Goal: Communication & Community: Ask a question

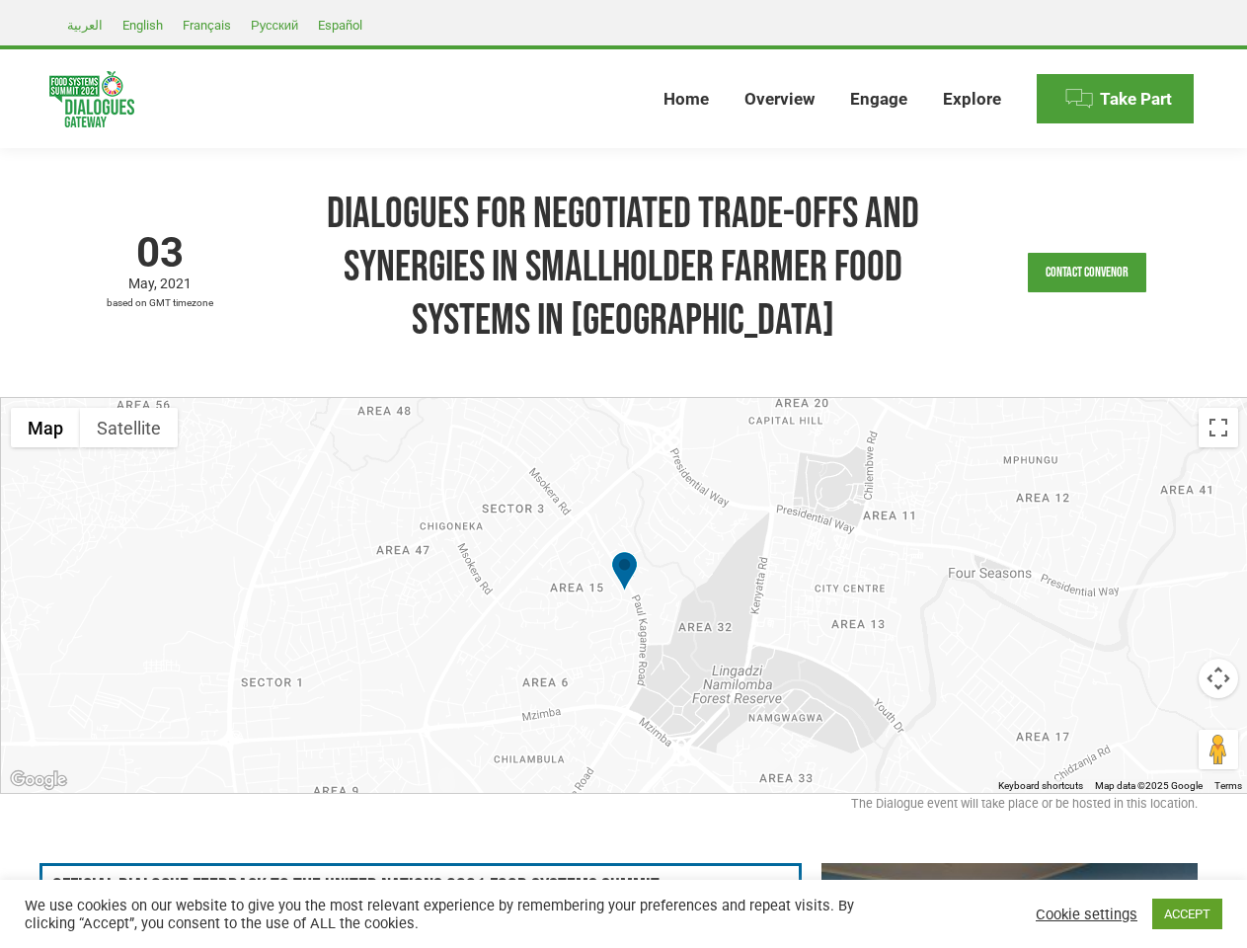
click at [623, 474] on div at bounding box center [624, 595] width 1247 height 395
click at [1087, 273] on link "Contact Convenor" at bounding box center [1087, 272] width 118 height 39
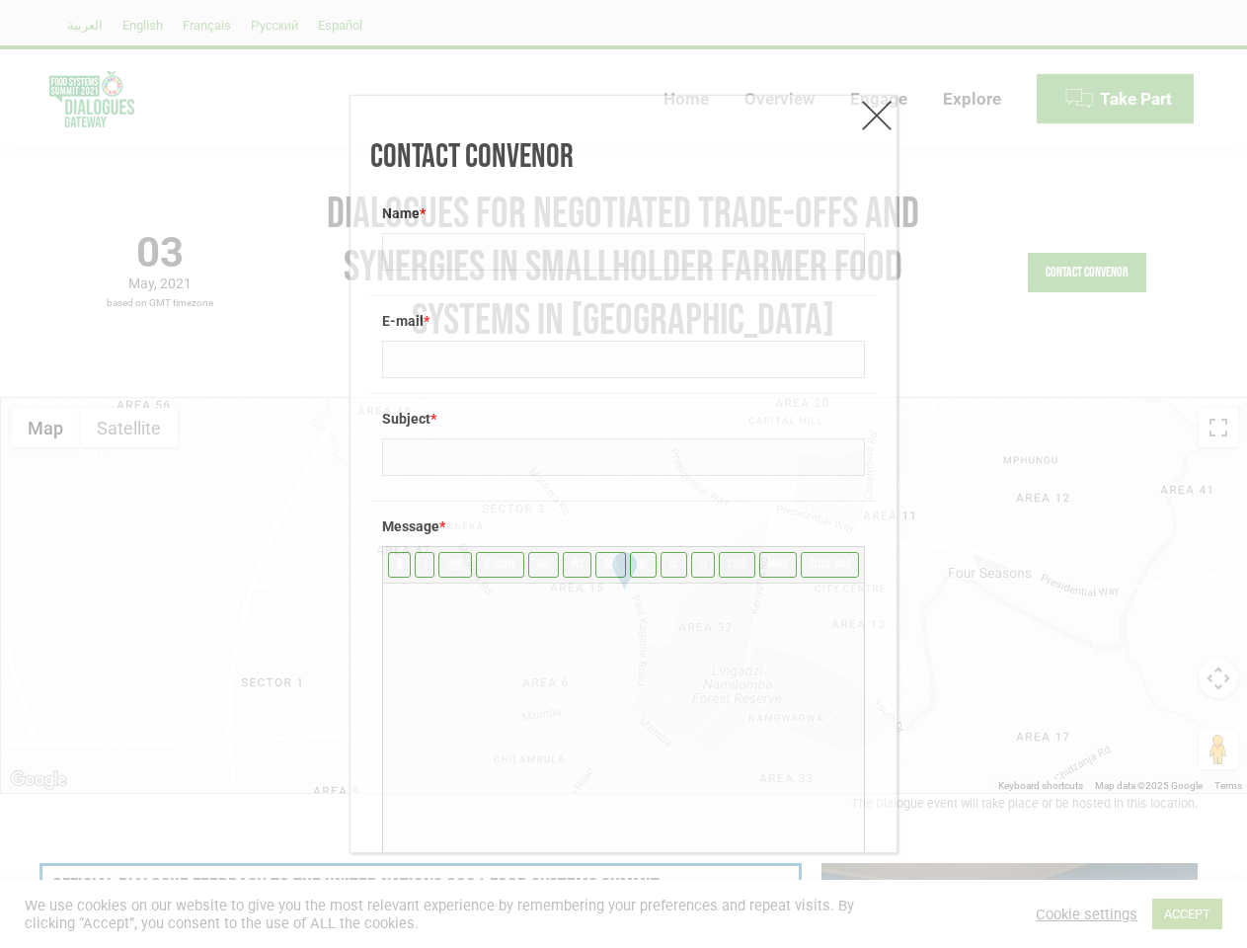
click at [624, 595] on textarea at bounding box center [623, 732] width 481 height 296
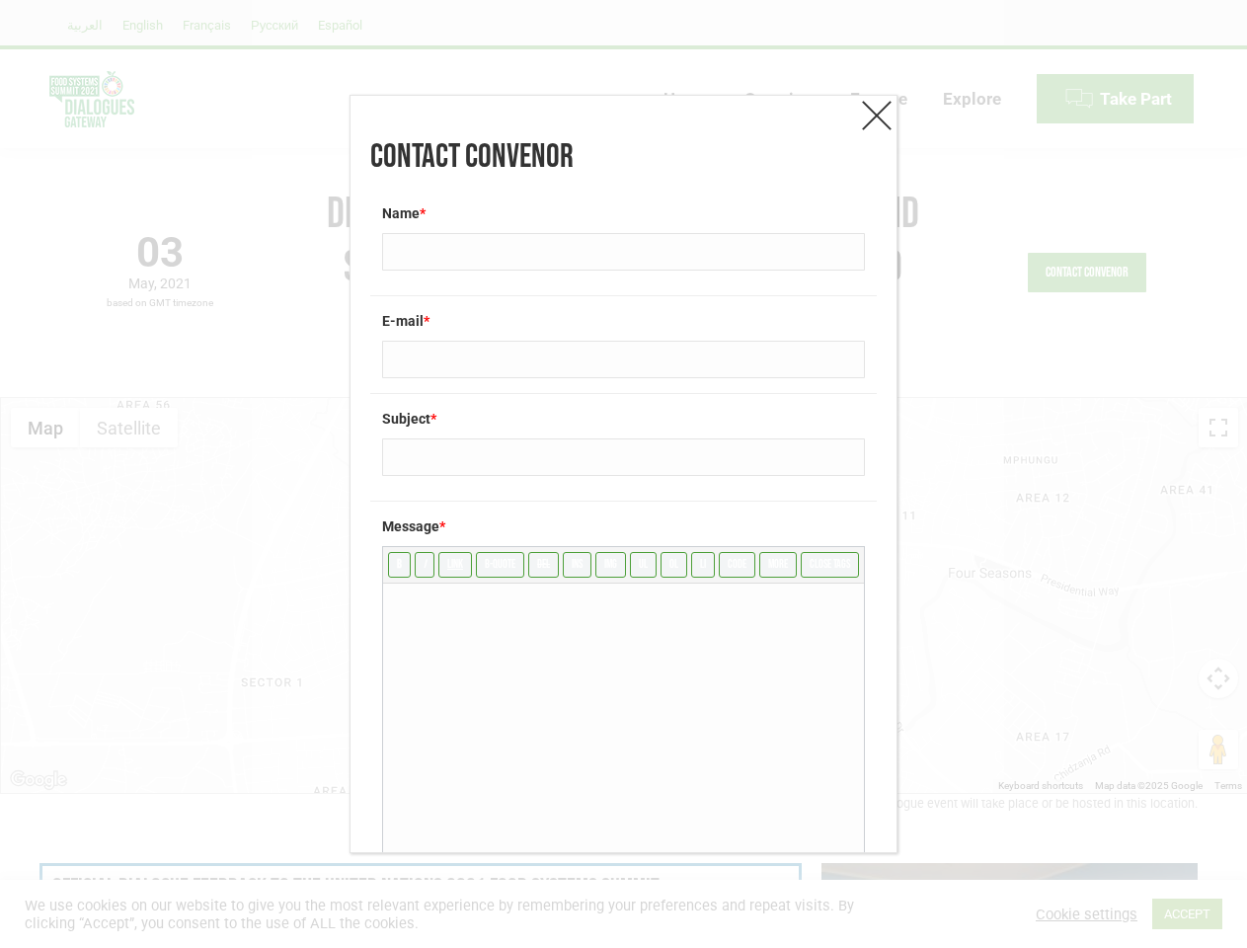
click at [624, 595] on textarea at bounding box center [623, 732] width 481 height 296
click at [630, 573] on input "ul" at bounding box center [643, 565] width 27 height 26
type textarea "<ul>"
type input "/ul"
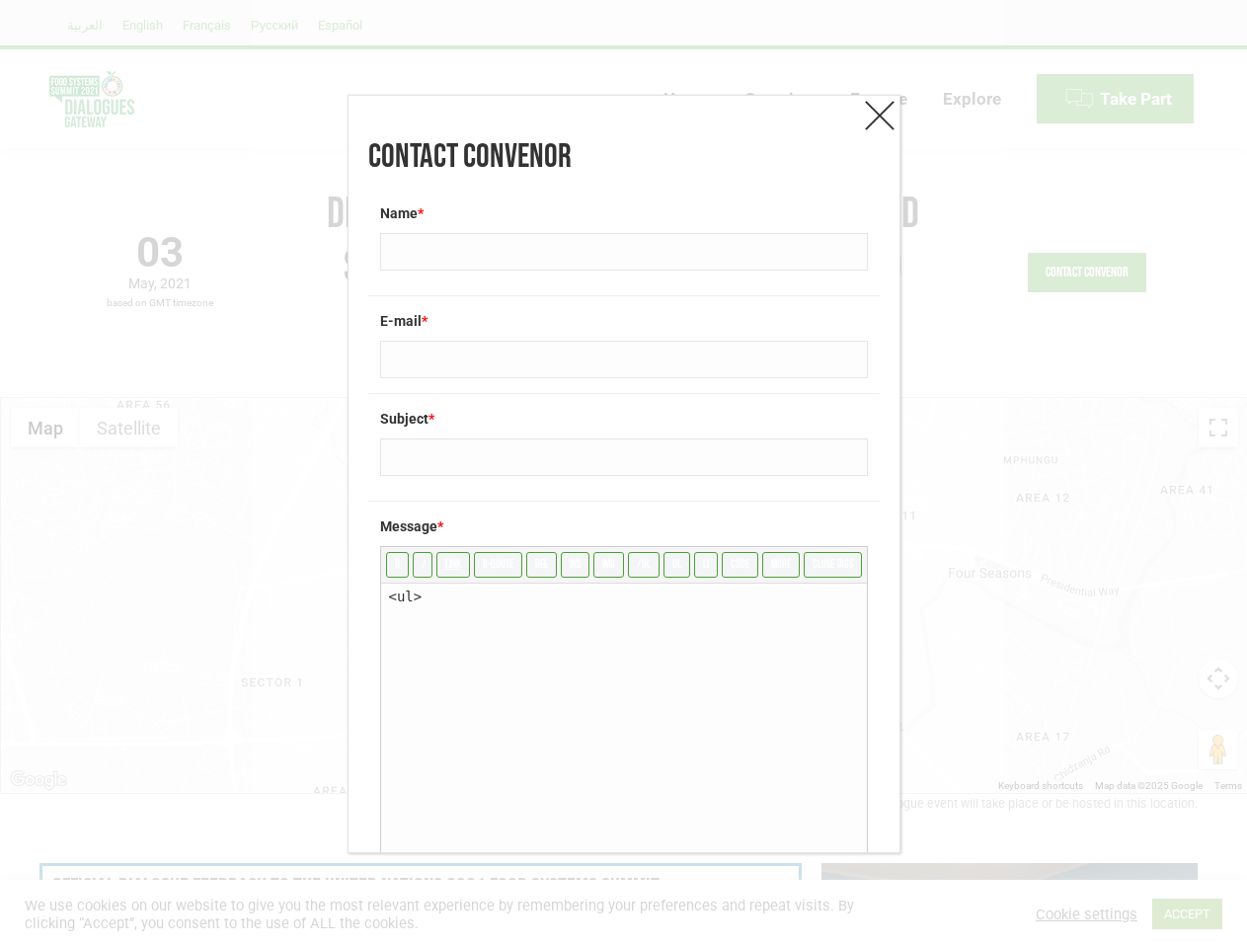
click at [45, 428] on div "Contact Convenor Name * E-mail * Subject * Message * b i link b-quote del ins i…" at bounding box center [623, 474] width 1247 height 948
click at [128, 428] on div "Contact Convenor Name * E-mail * Subject * Message * b i link b-quote del ins i…" at bounding box center [623, 474] width 1247 height 948
